Goal: Task Accomplishment & Management: Manage account settings

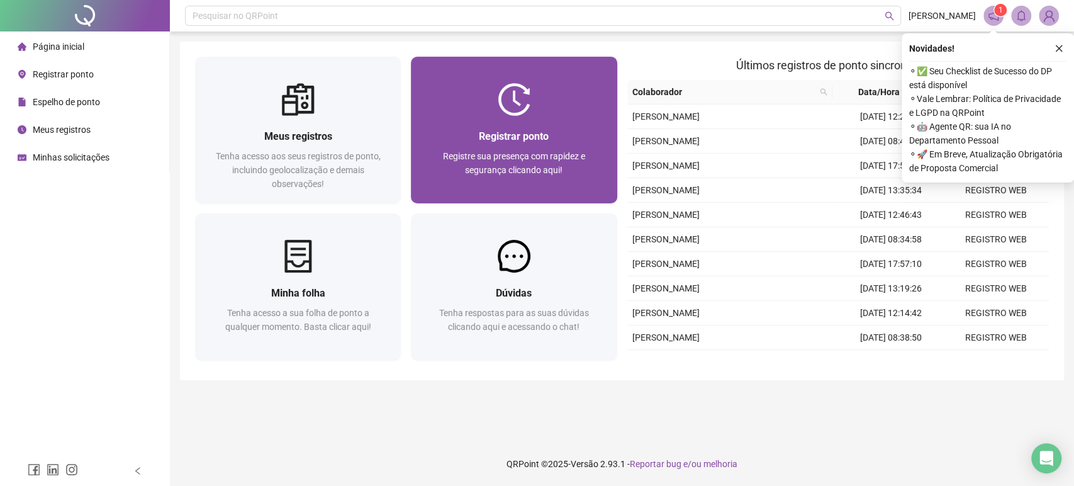
click at [578, 162] on div "Registre sua presença com rapidez e segurança clicando aqui!" at bounding box center [513, 170] width 175 height 42
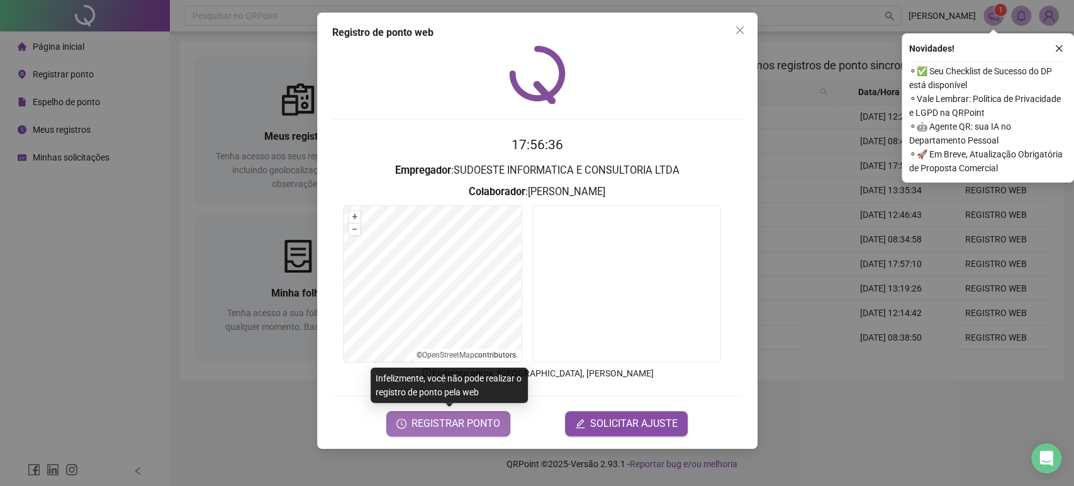
click at [476, 423] on span "REGISTRAR PONTO" at bounding box center [455, 423] width 89 height 15
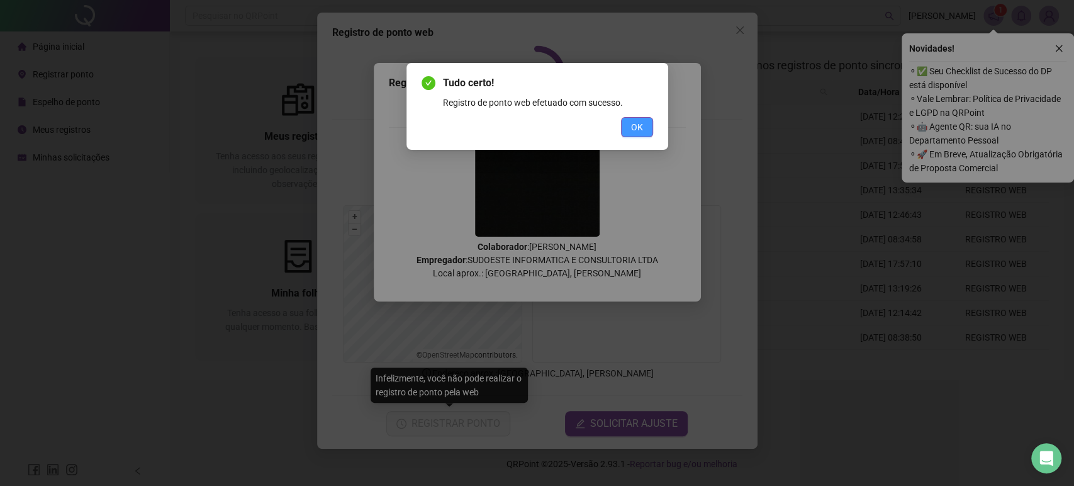
click at [636, 120] on span "OK" at bounding box center [637, 127] width 12 height 14
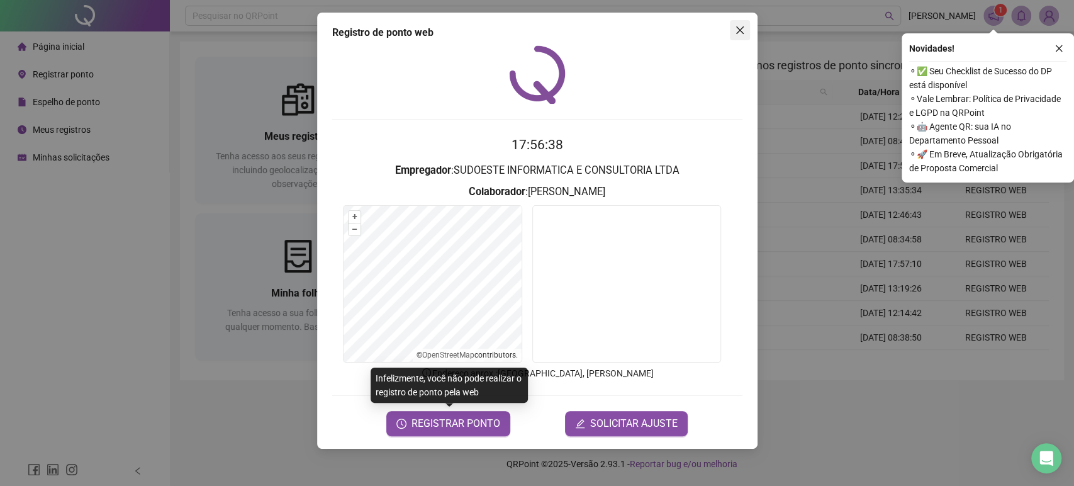
click at [741, 30] on icon "close" at bounding box center [740, 30] width 10 height 10
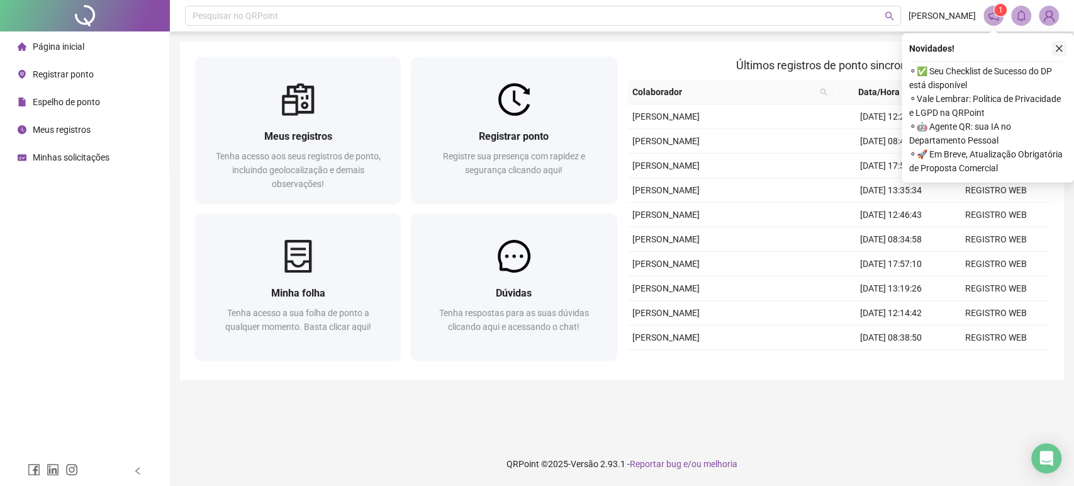
click at [1055, 49] on icon "close" at bounding box center [1058, 48] width 9 height 9
click at [1060, 45] on icon "close" at bounding box center [1058, 48] width 9 height 9
click at [1057, 47] on icon "close" at bounding box center [1058, 48] width 7 height 7
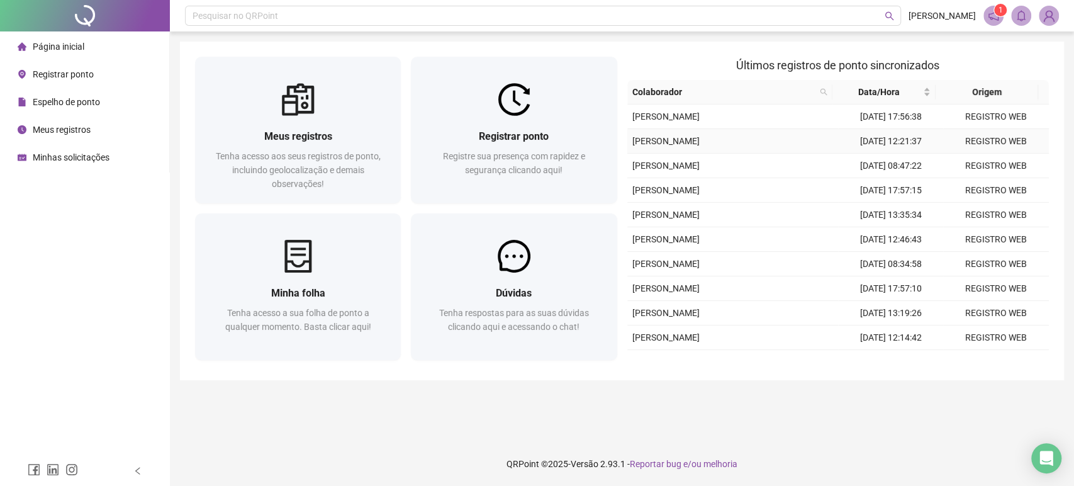
click at [928, 132] on td "[DATE] 12:21:37" at bounding box center [891, 141] width 106 height 25
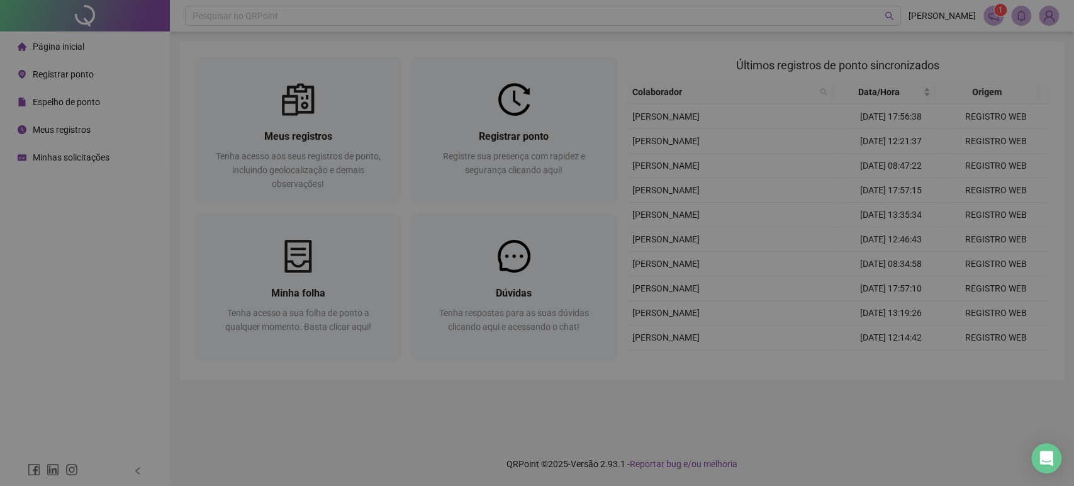
type input "**********"
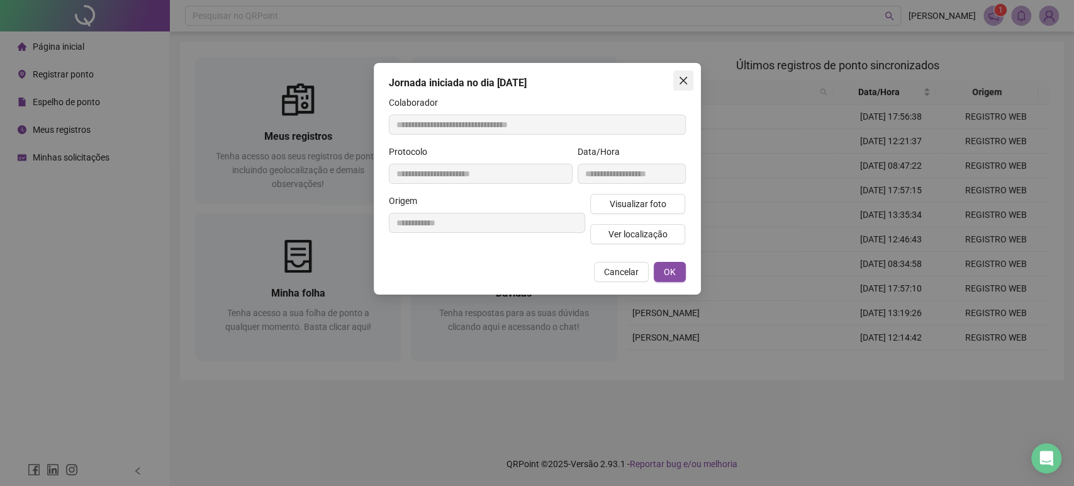
click at [678, 82] on icon "close" at bounding box center [683, 80] width 10 height 10
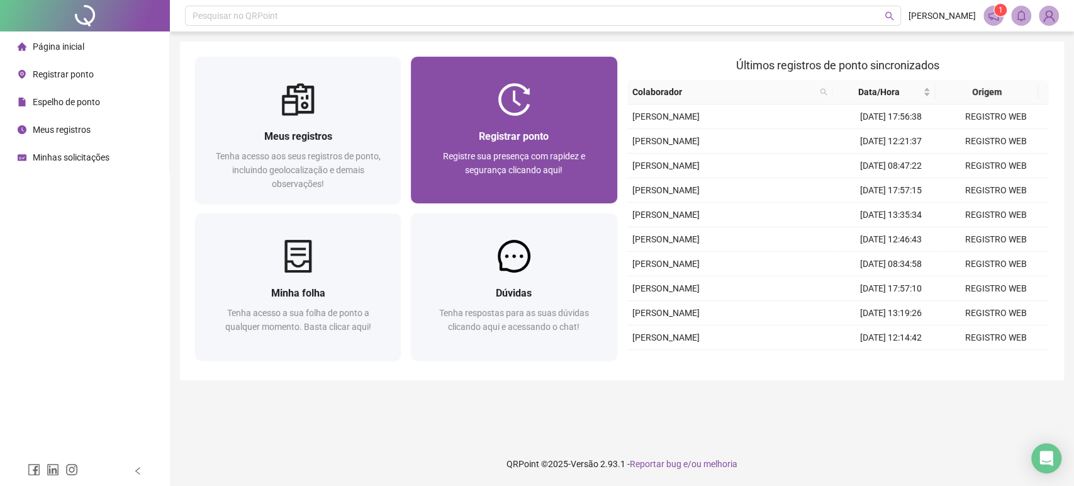
click at [551, 131] on div "Registrar ponto" at bounding box center [513, 136] width 175 height 16
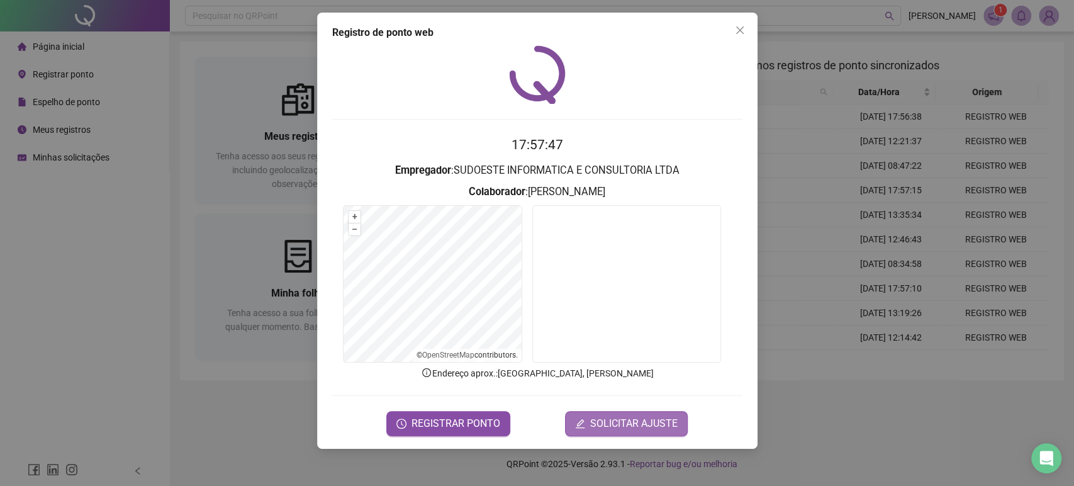
click at [594, 424] on span "SOLICITAR AJUSTE" at bounding box center [633, 423] width 87 height 15
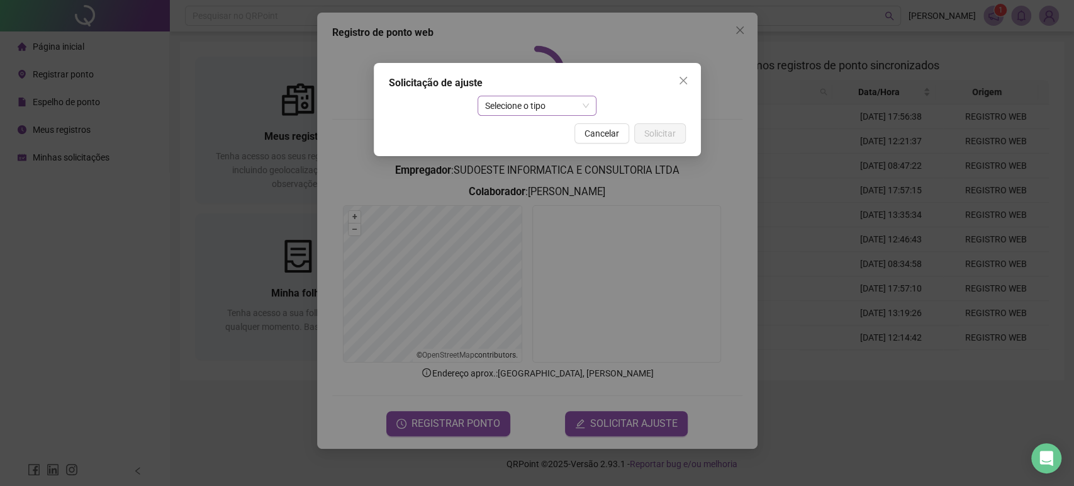
click at [527, 102] on span "Selecione o tipo" at bounding box center [537, 105] width 104 height 19
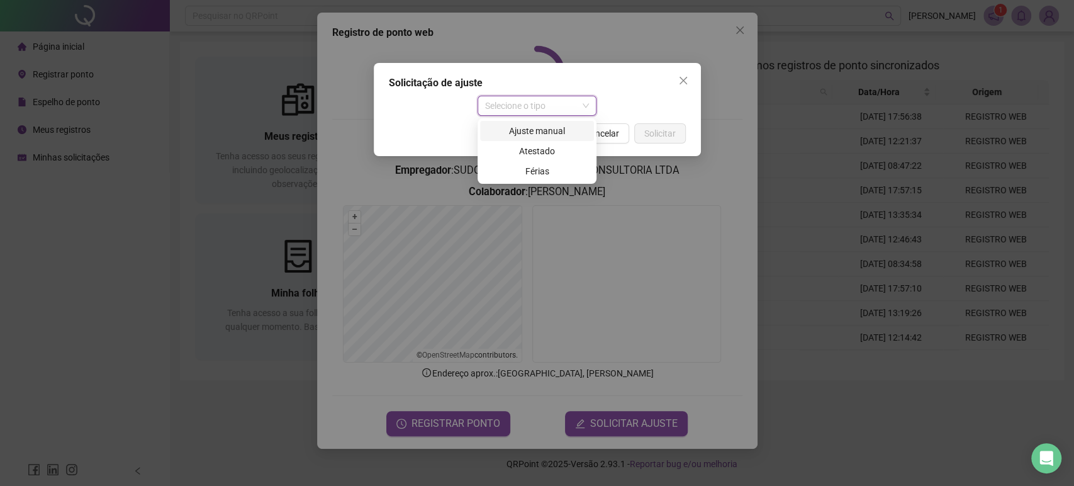
click at [538, 123] on div "Ajuste manual" at bounding box center [537, 131] width 114 height 20
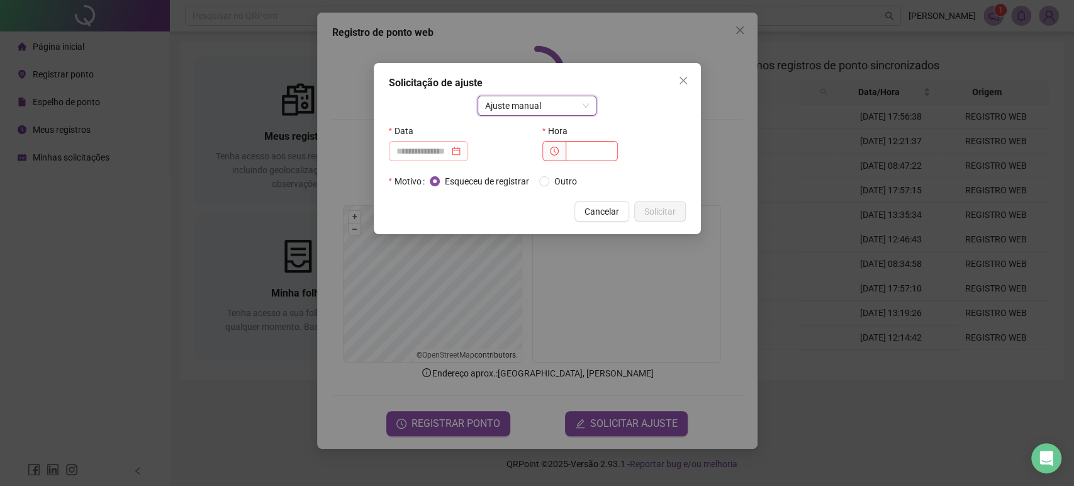
click at [442, 160] on div at bounding box center [428, 151] width 79 height 20
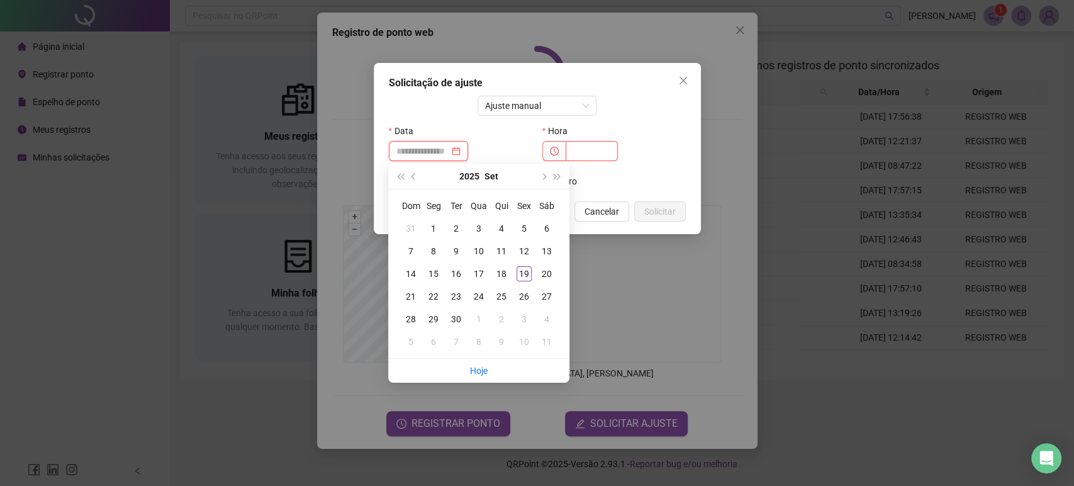
click at [442, 160] on div at bounding box center [428, 151] width 79 height 20
type input "**********"
click at [521, 270] on div "19" at bounding box center [523, 273] width 15 height 15
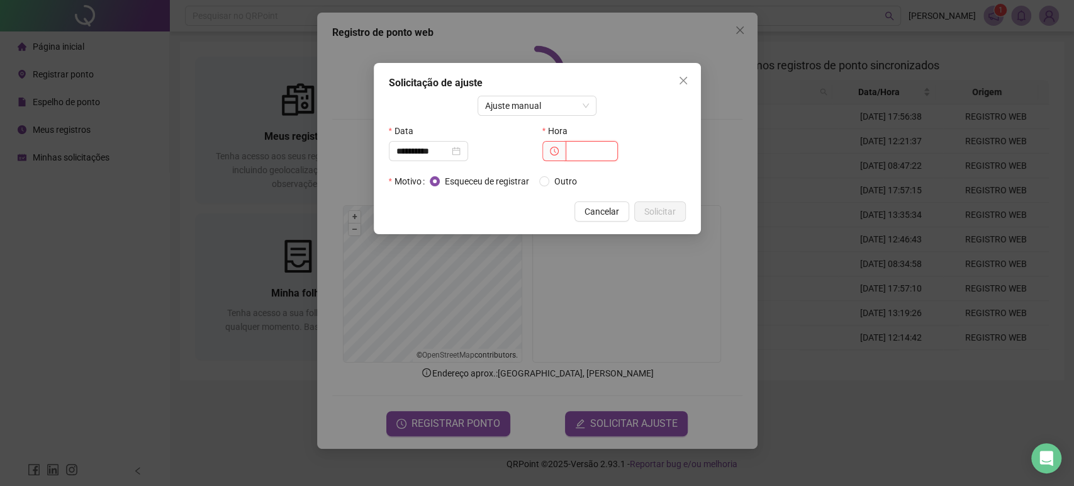
click at [574, 145] on input "text" at bounding box center [591, 151] width 52 height 20
type input "**"
click at [610, 209] on span "Cancelar" at bounding box center [601, 211] width 35 height 14
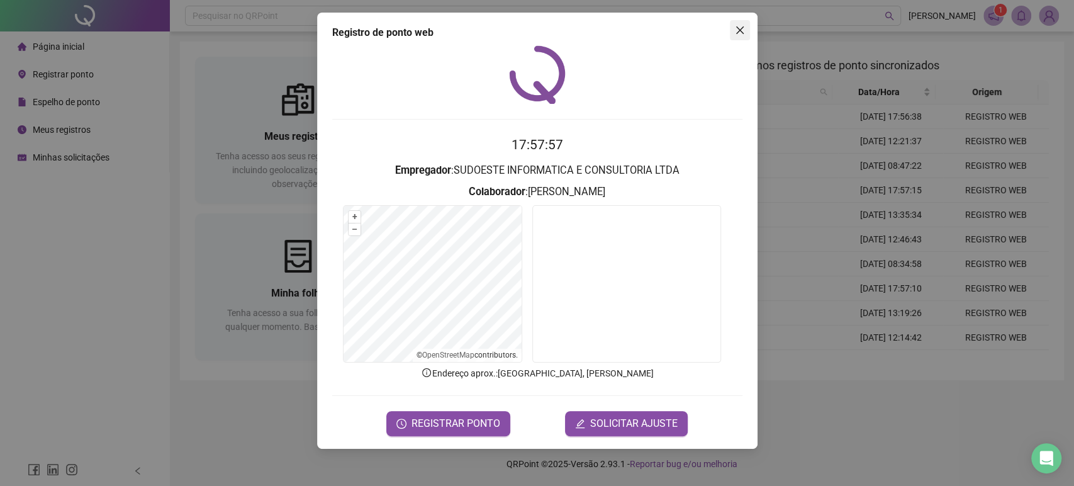
click at [742, 36] on button "Close" at bounding box center [740, 30] width 20 height 20
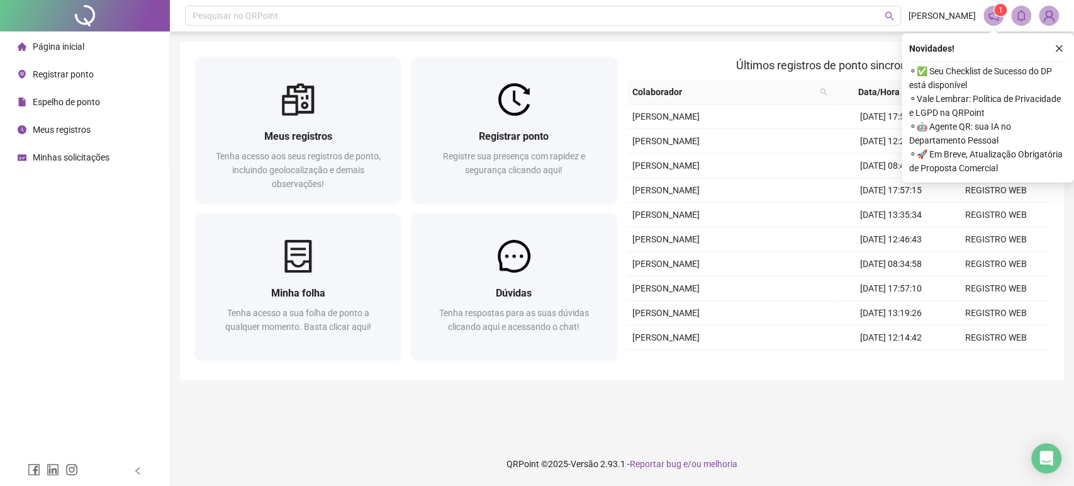
click at [1057, 39] on div "Novidades ! ⚬ ✅ Seu Checklist de Sucesso do DP está disponível ⚬ Vale Lembrar: …" at bounding box center [987, 107] width 172 height 149
click at [1057, 44] on icon "close" at bounding box center [1058, 48] width 9 height 9
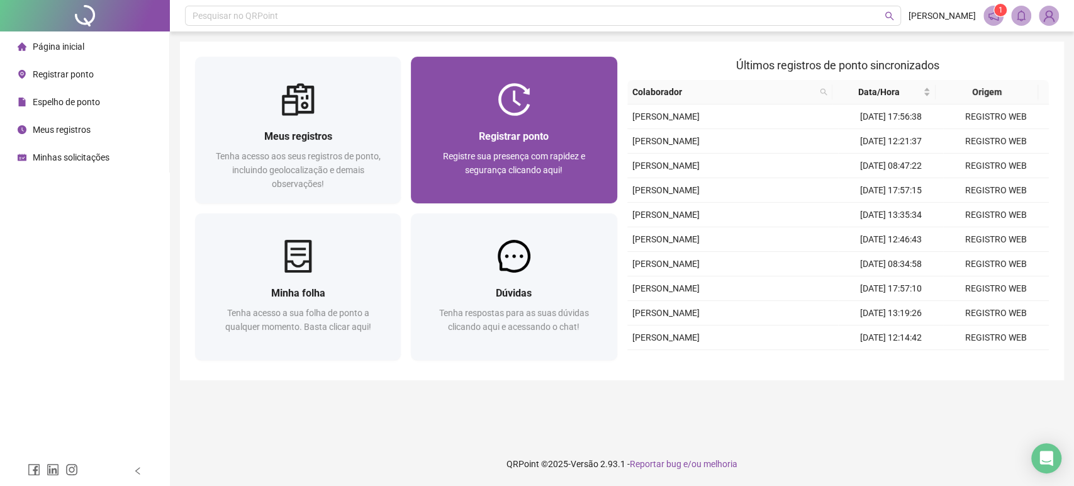
click at [548, 126] on div "Registrar ponto Registre sua presença com rapidez e segurança clicando aqui!" at bounding box center [514, 159] width 206 height 87
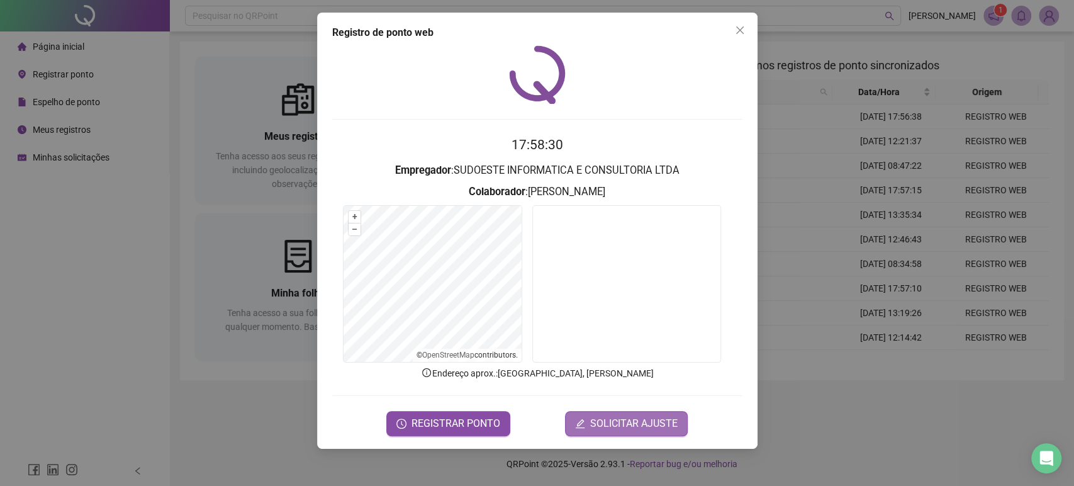
click at [608, 419] on span "SOLICITAR AJUSTE" at bounding box center [633, 423] width 87 height 15
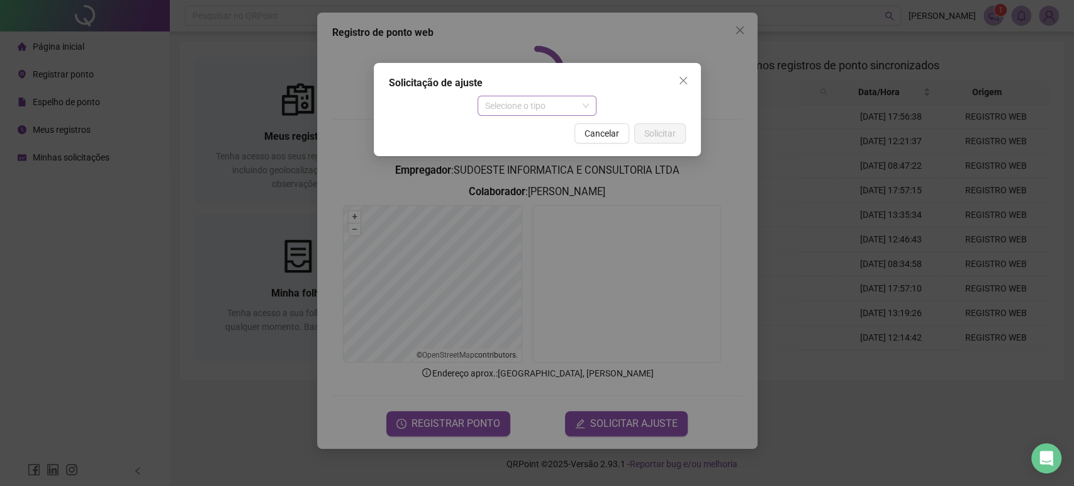
click at [553, 108] on span "Selecione o tipo" at bounding box center [537, 105] width 104 height 19
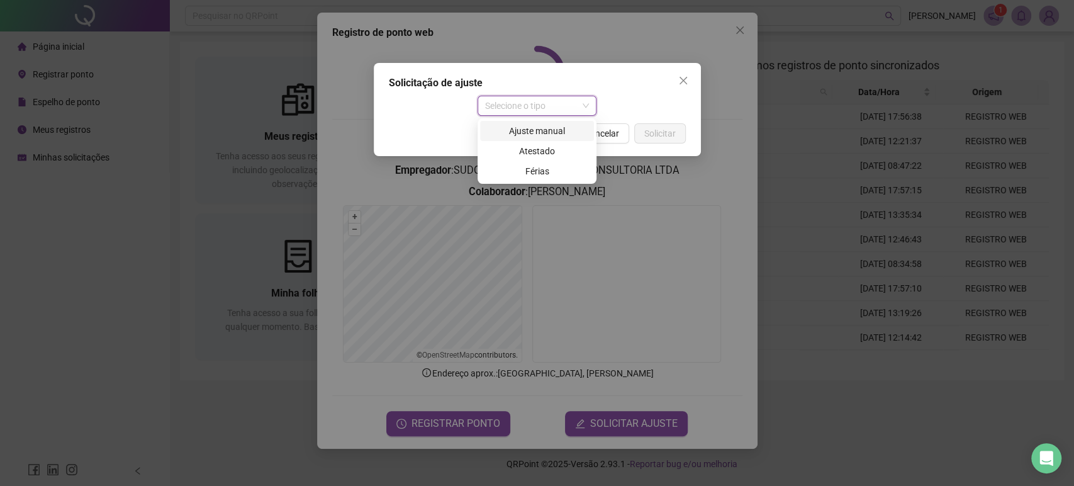
click at [537, 137] on div "Ajuste manual" at bounding box center [537, 131] width 114 height 20
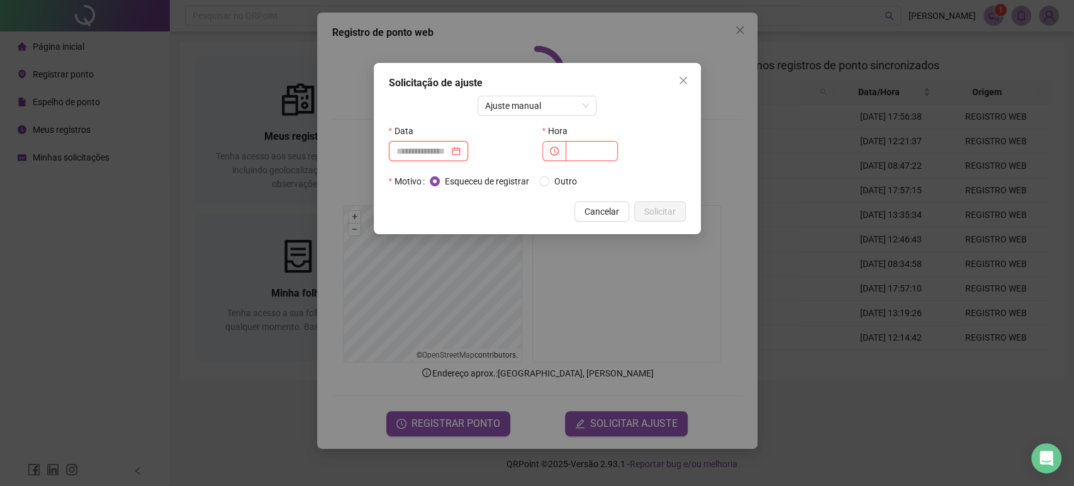
click at [449, 151] on input at bounding box center [422, 151] width 53 height 14
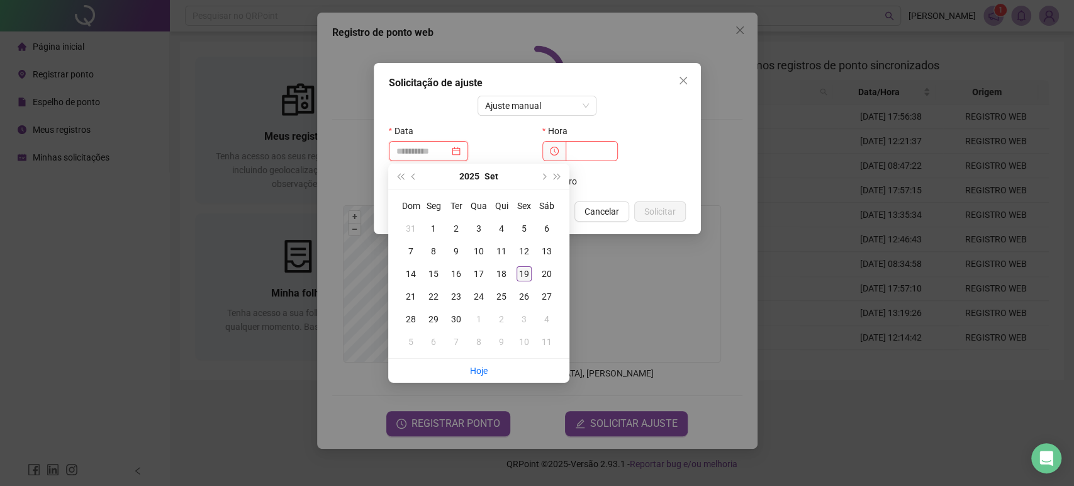
type input "**********"
click at [519, 275] on div "19" at bounding box center [523, 273] width 15 height 15
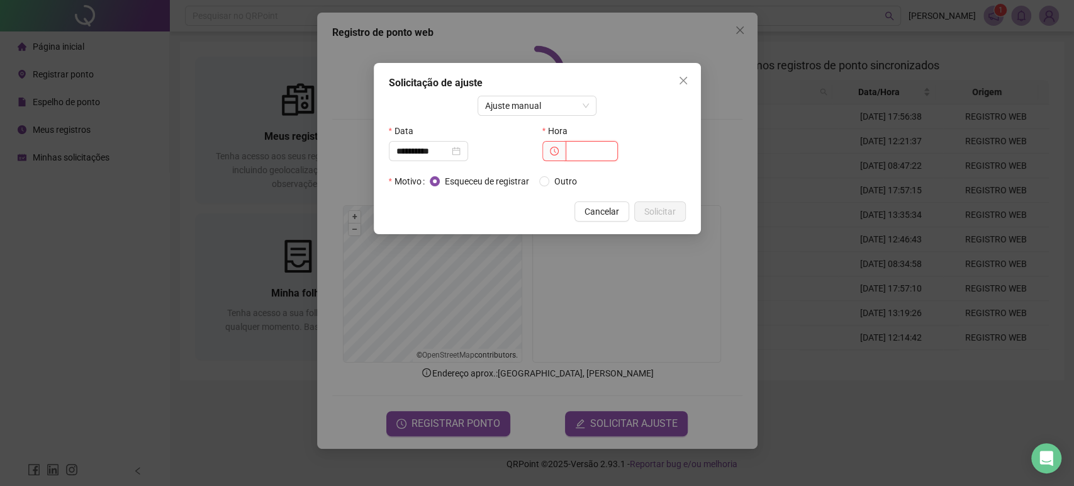
click at [582, 153] on input "text" at bounding box center [591, 151] width 52 height 20
type input "*****"
click at [656, 206] on span "Solicitar" at bounding box center [659, 211] width 31 height 14
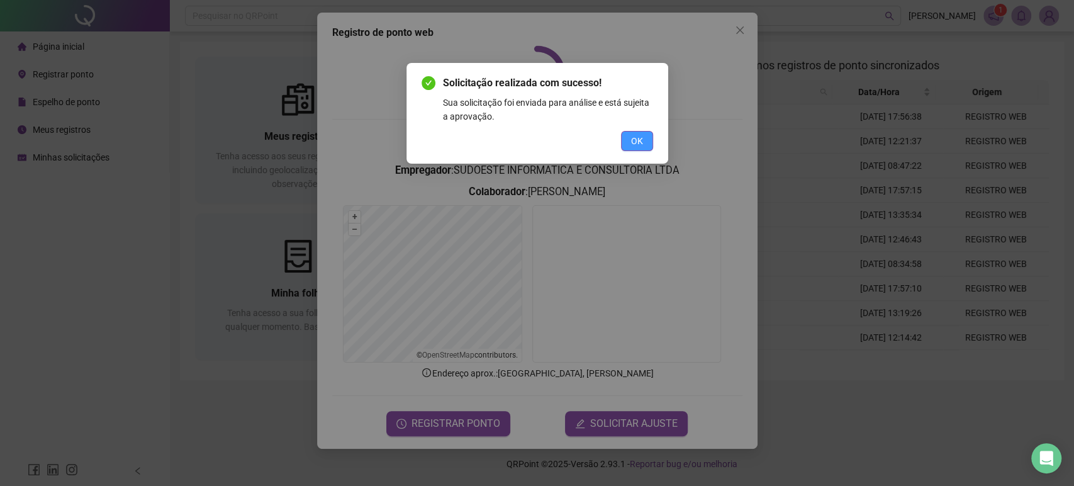
click at [630, 148] on button "OK" at bounding box center [637, 141] width 32 height 20
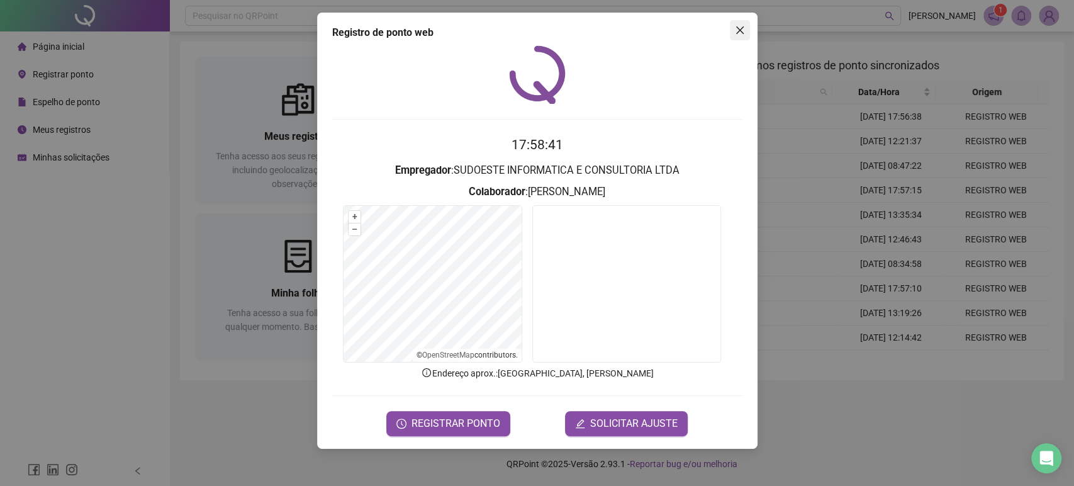
click at [735, 23] on button "Close" at bounding box center [740, 30] width 20 height 20
